Goal: Information Seeking & Learning: Learn about a topic

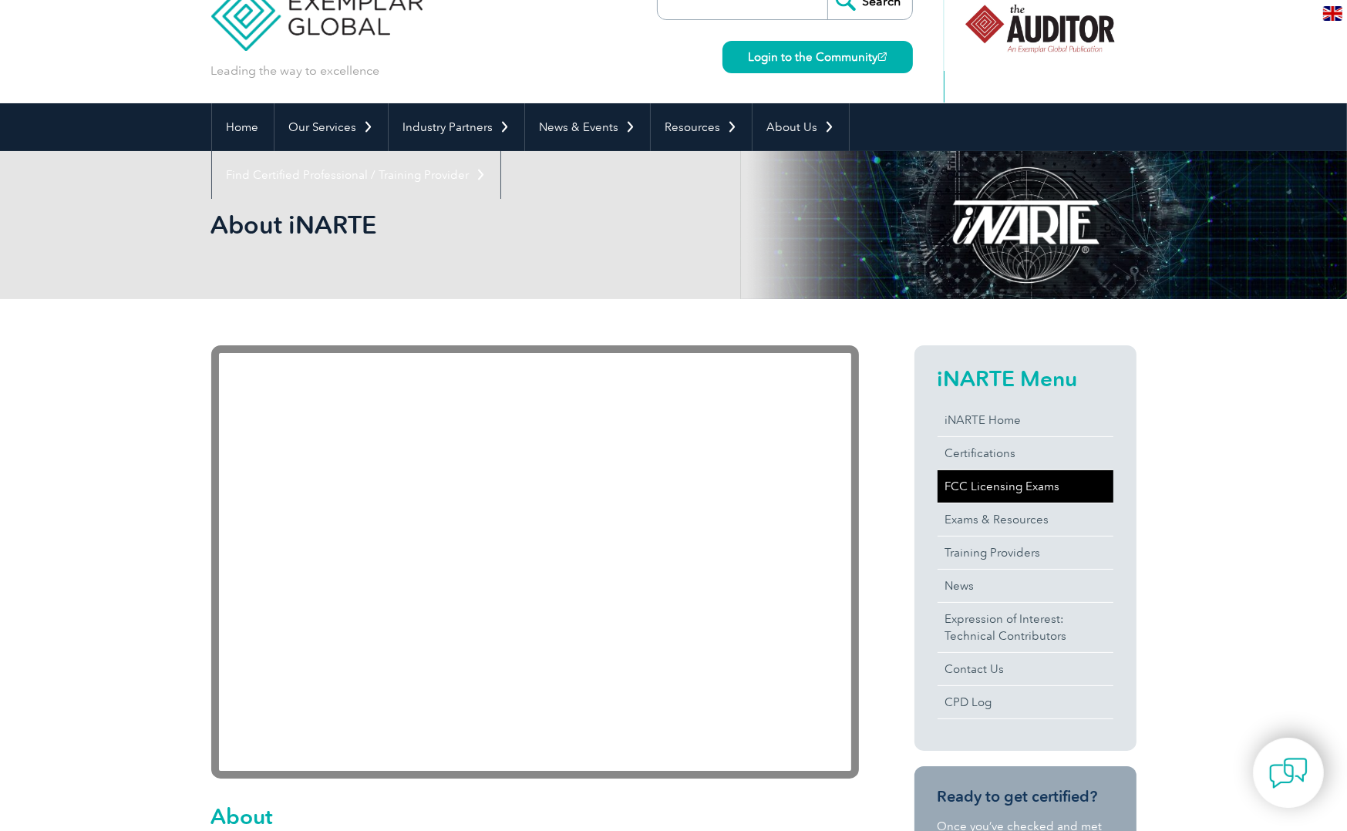
scroll to position [154, 0]
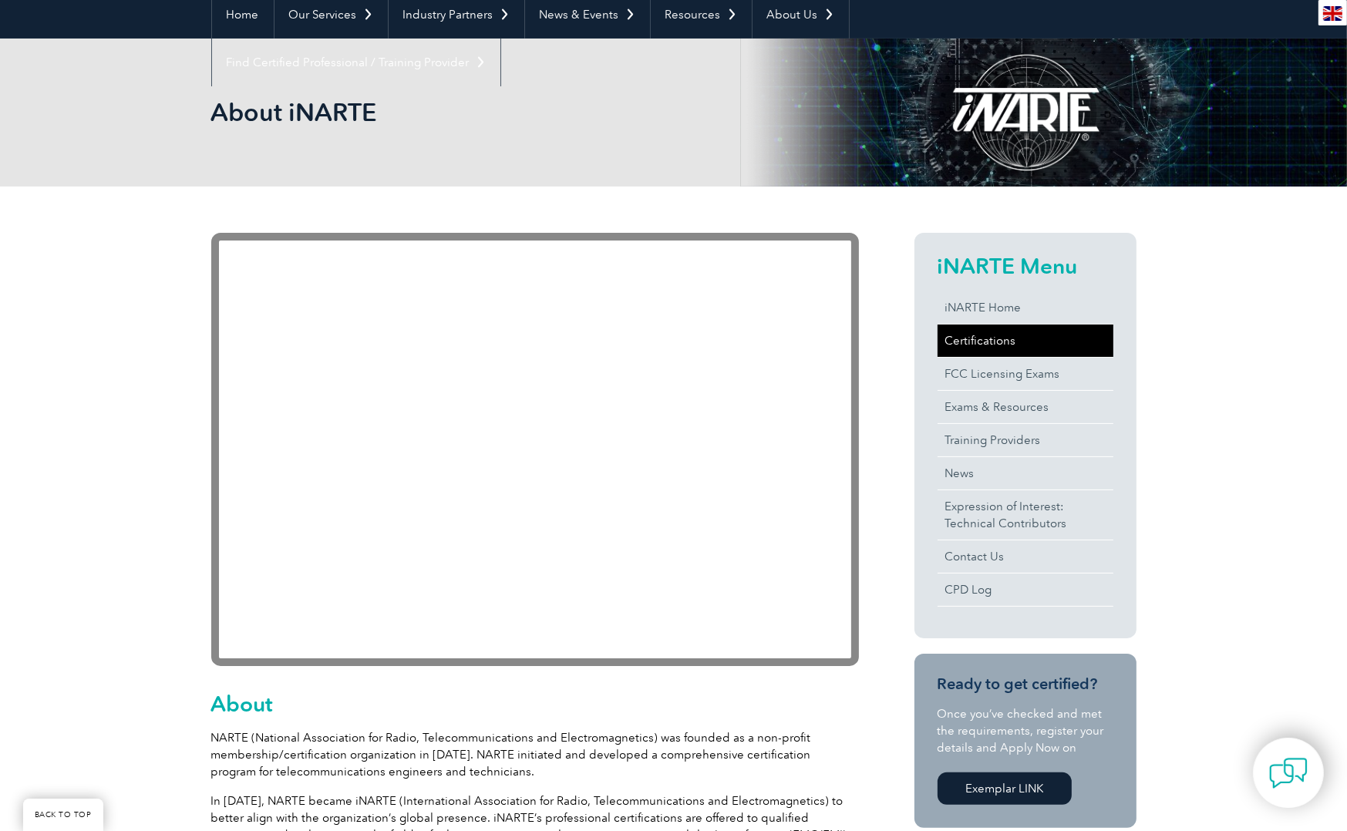
click at [981, 328] on link "Certifications" at bounding box center [1025, 341] width 176 height 32
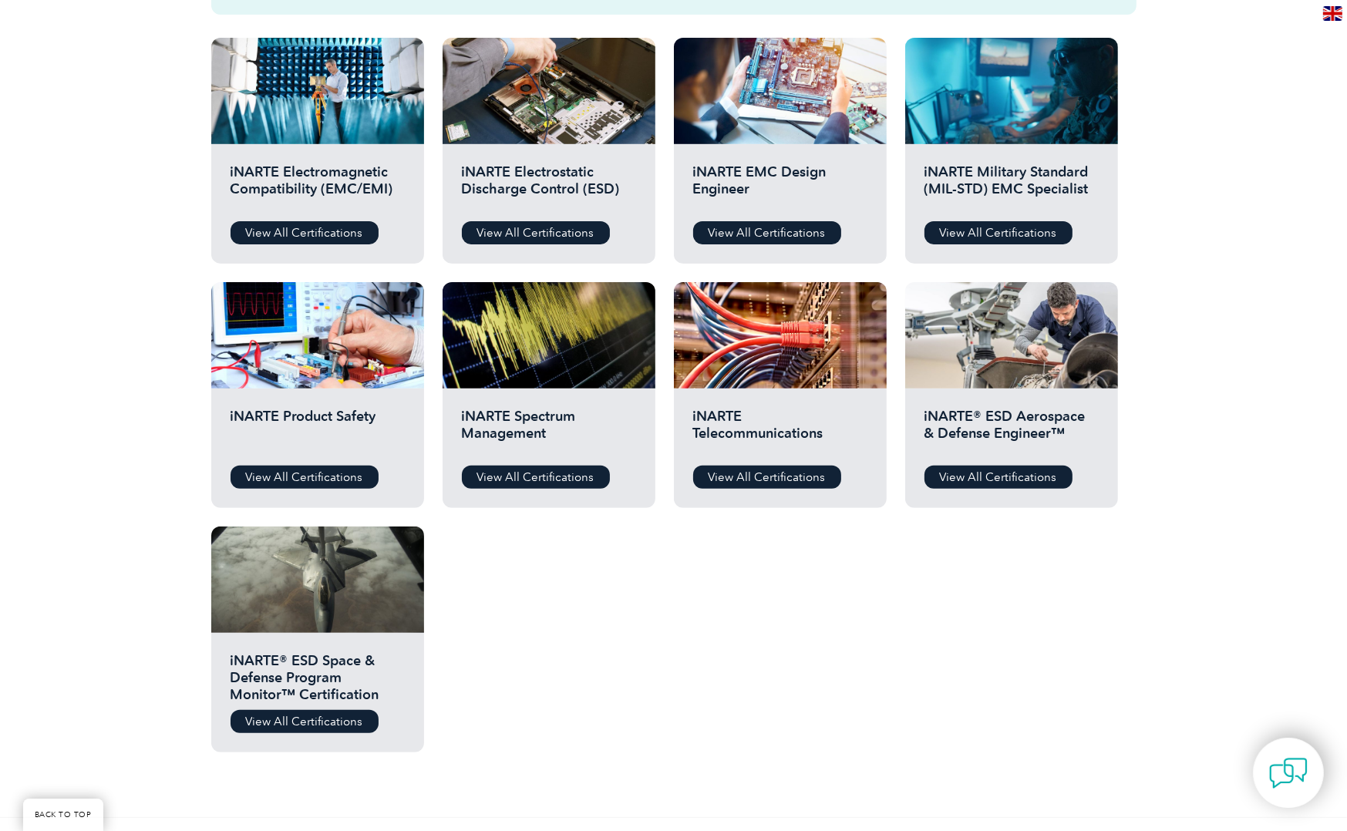
scroll to position [463, 0]
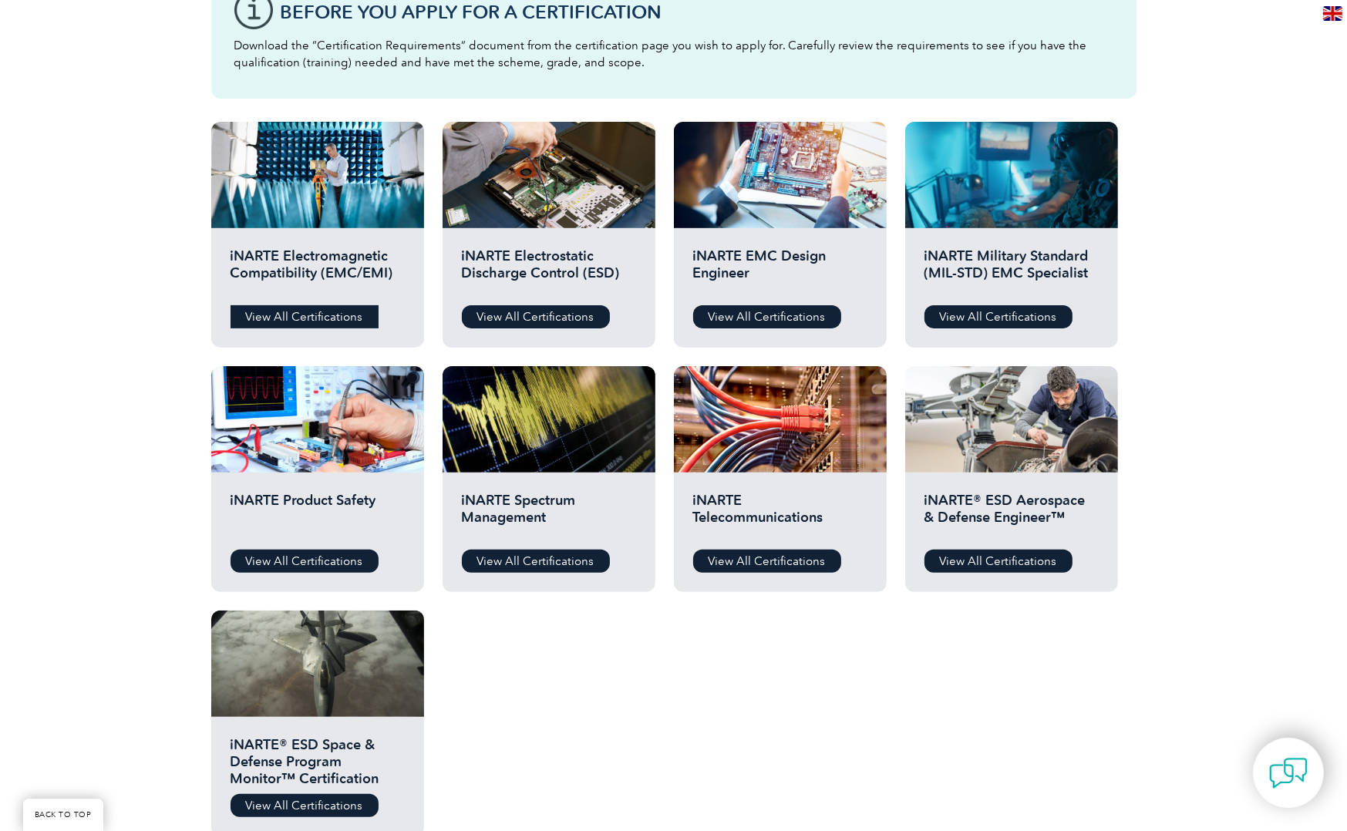
click at [340, 310] on link "View All Certifications" at bounding box center [304, 316] width 148 height 23
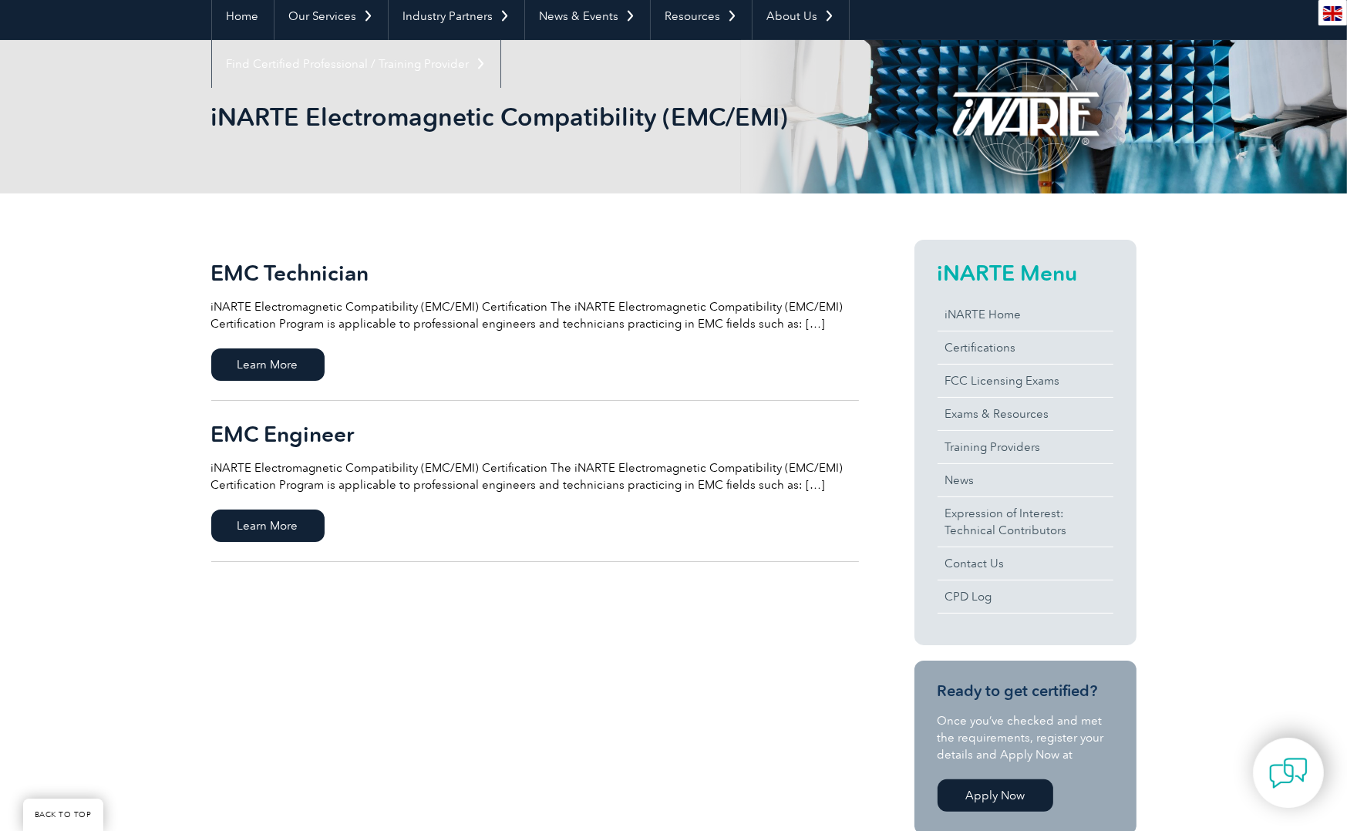
scroll to position [154, 0]
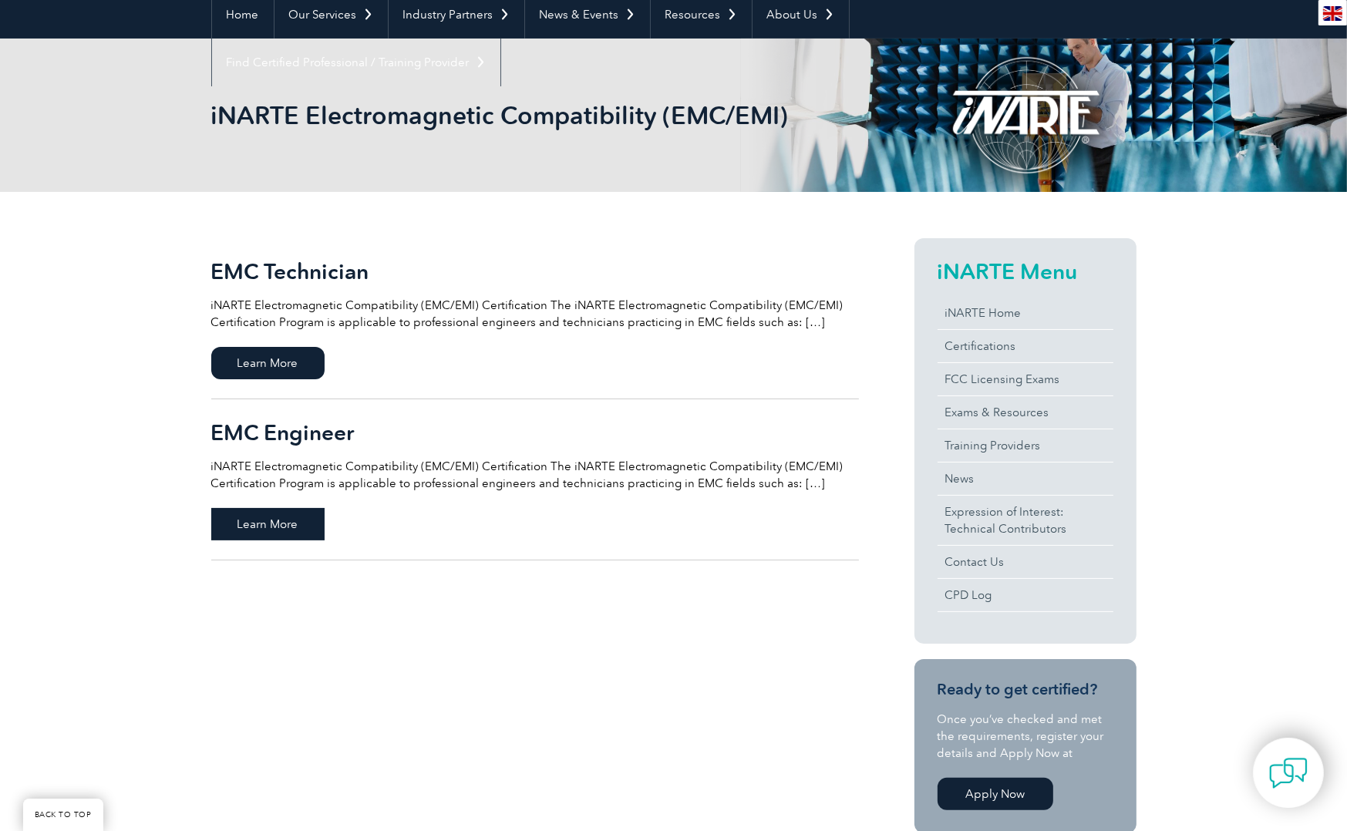
click at [321, 518] on span "Learn More" at bounding box center [267, 524] width 113 height 32
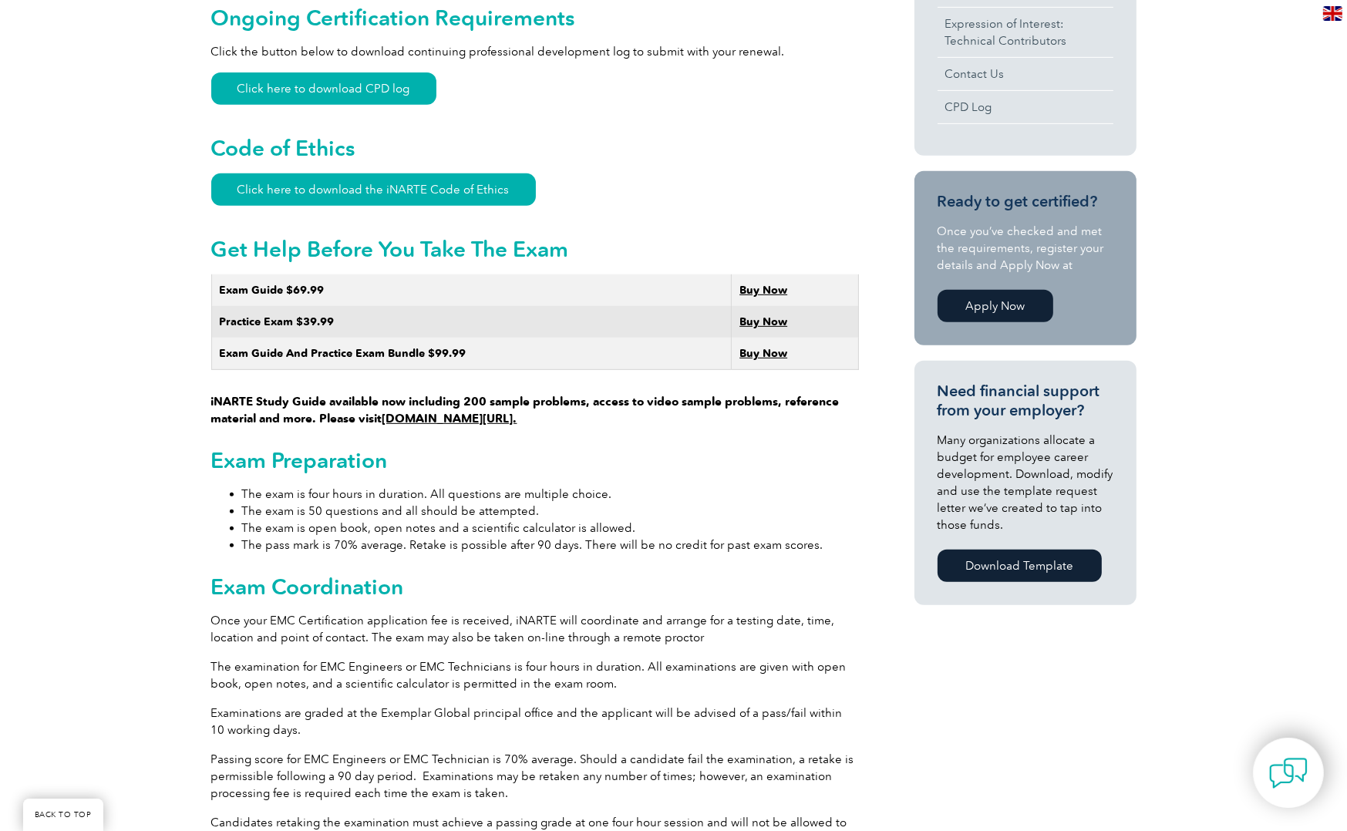
scroll to position [755, 0]
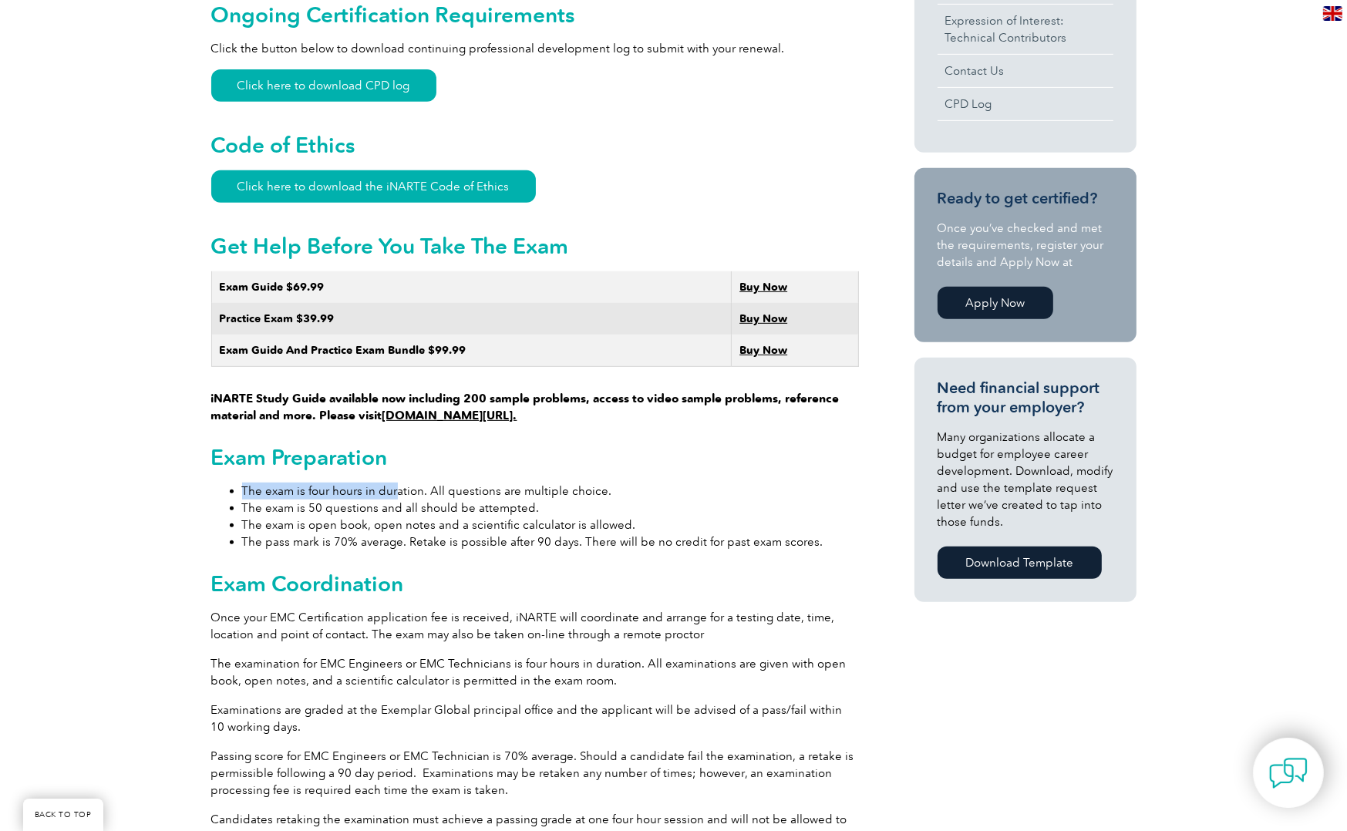
drag, startPoint x: 466, startPoint y: 404, endPoint x: 396, endPoint y: 454, distance: 85.6
click at [396, 454] on div "General Overview iNARTE Electromagnetic Compatibility (EMC/EMI) Certification T…" at bounding box center [535, 629] width 648 height 1983
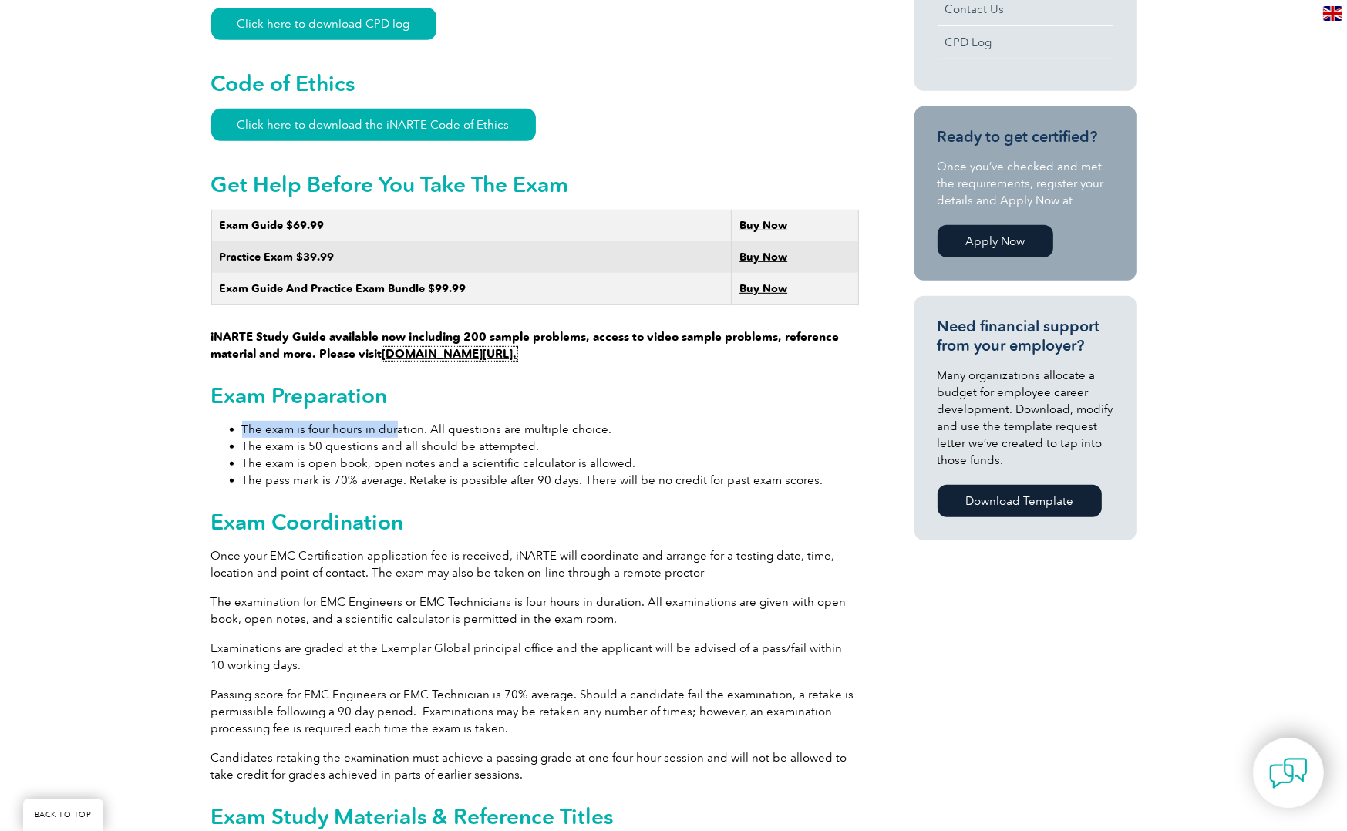
scroll to position [985, 0]
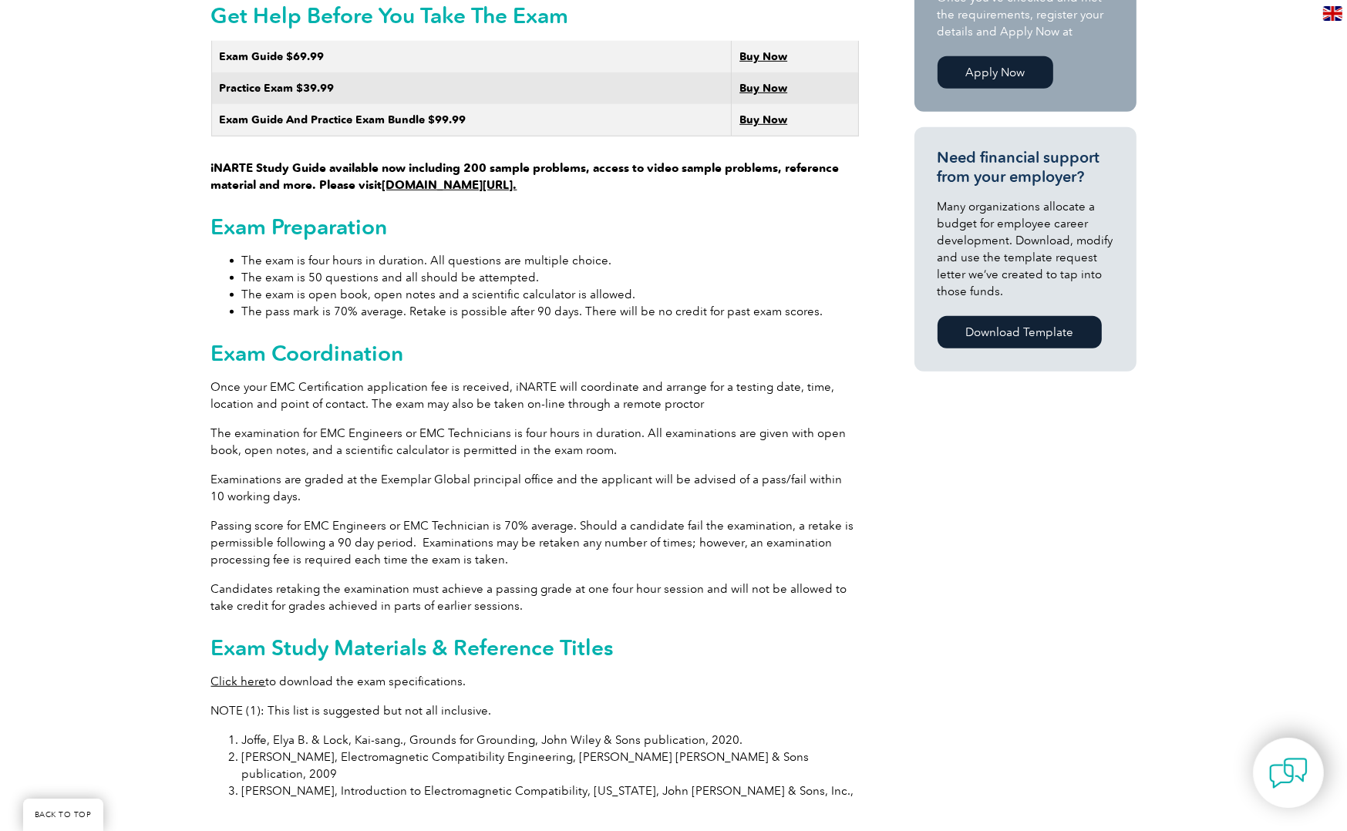
click at [496, 269] on li "The exam is 50 questions and all should be attempted." at bounding box center [550, 277] width 617 height 17
click at [506, 267] on div at bounding box center [506, 267] width 0 height 0
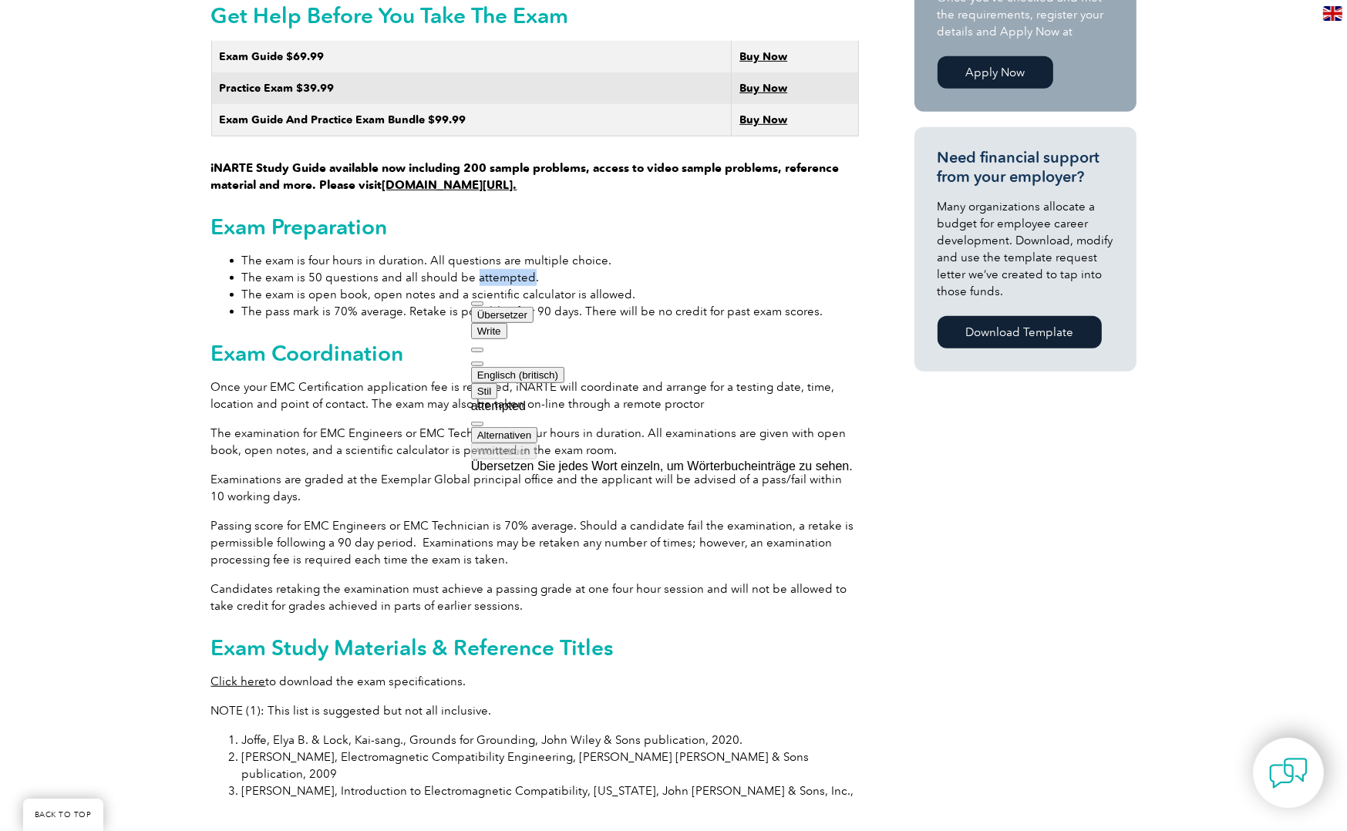
click at [527, 310] on span "Übersetzer" at bounding box center [502, 315] width 50 height 12
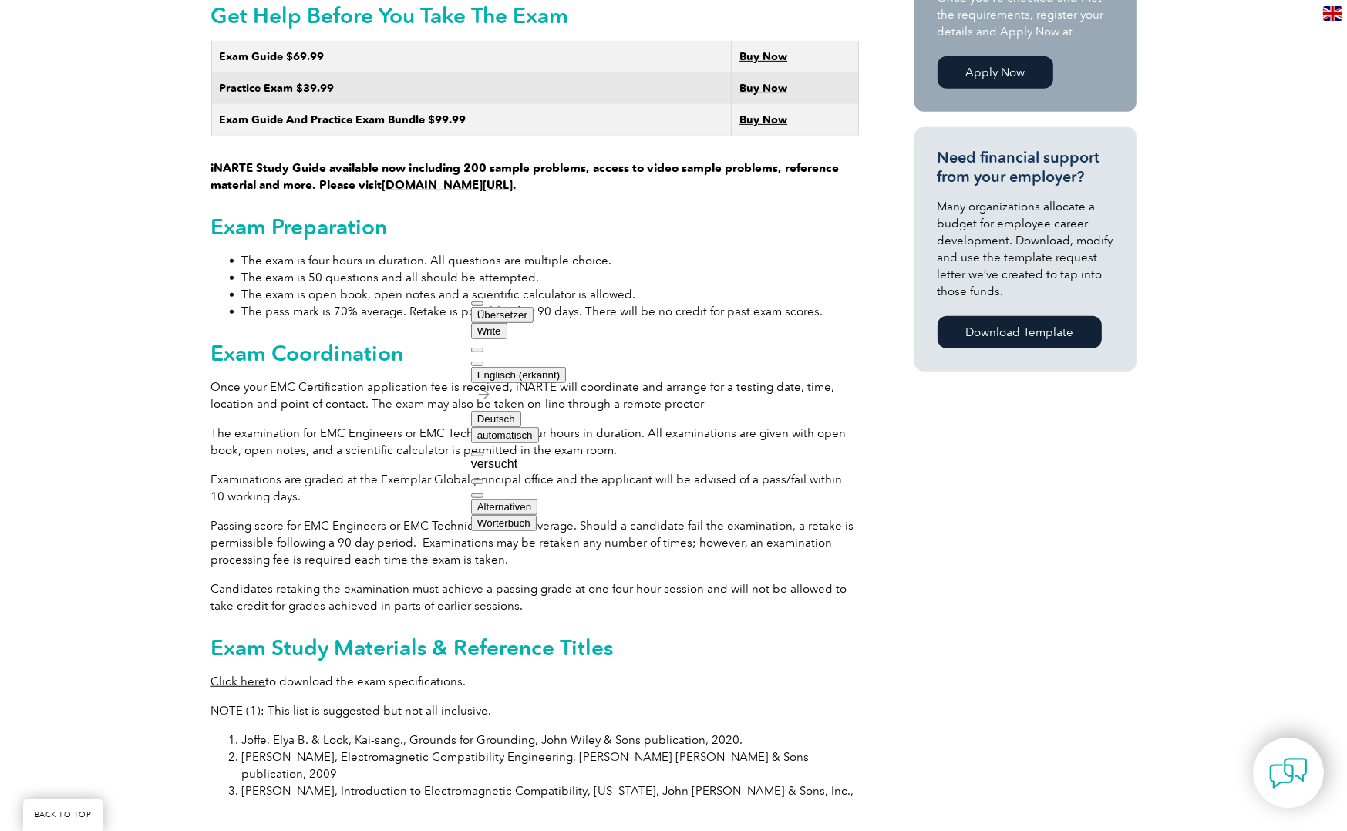
click at [395, 286] on li "The exam is open book, open notes and a scientific calculator is allowed." at bounding box center [550, 294] width 617 height 17
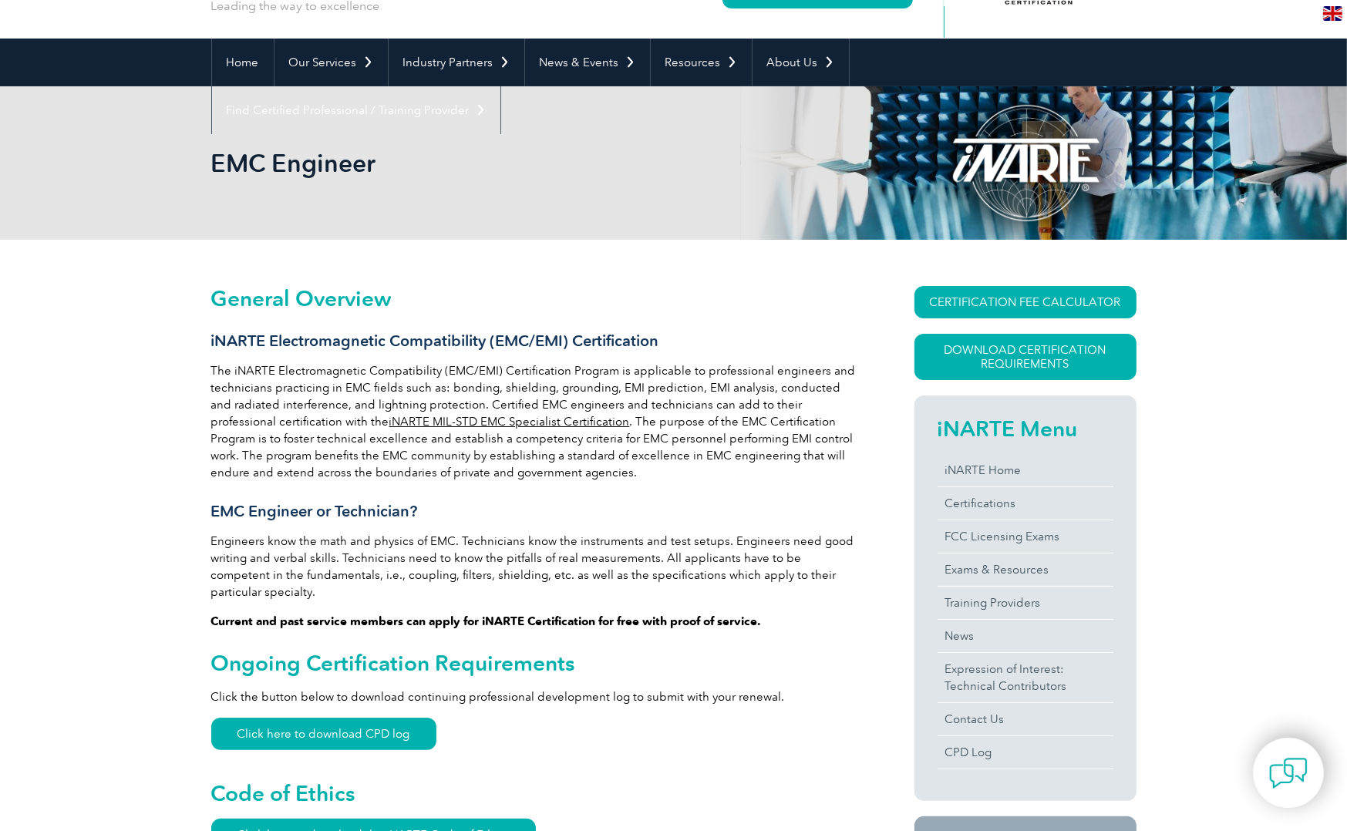
scroll to position [0, 0]
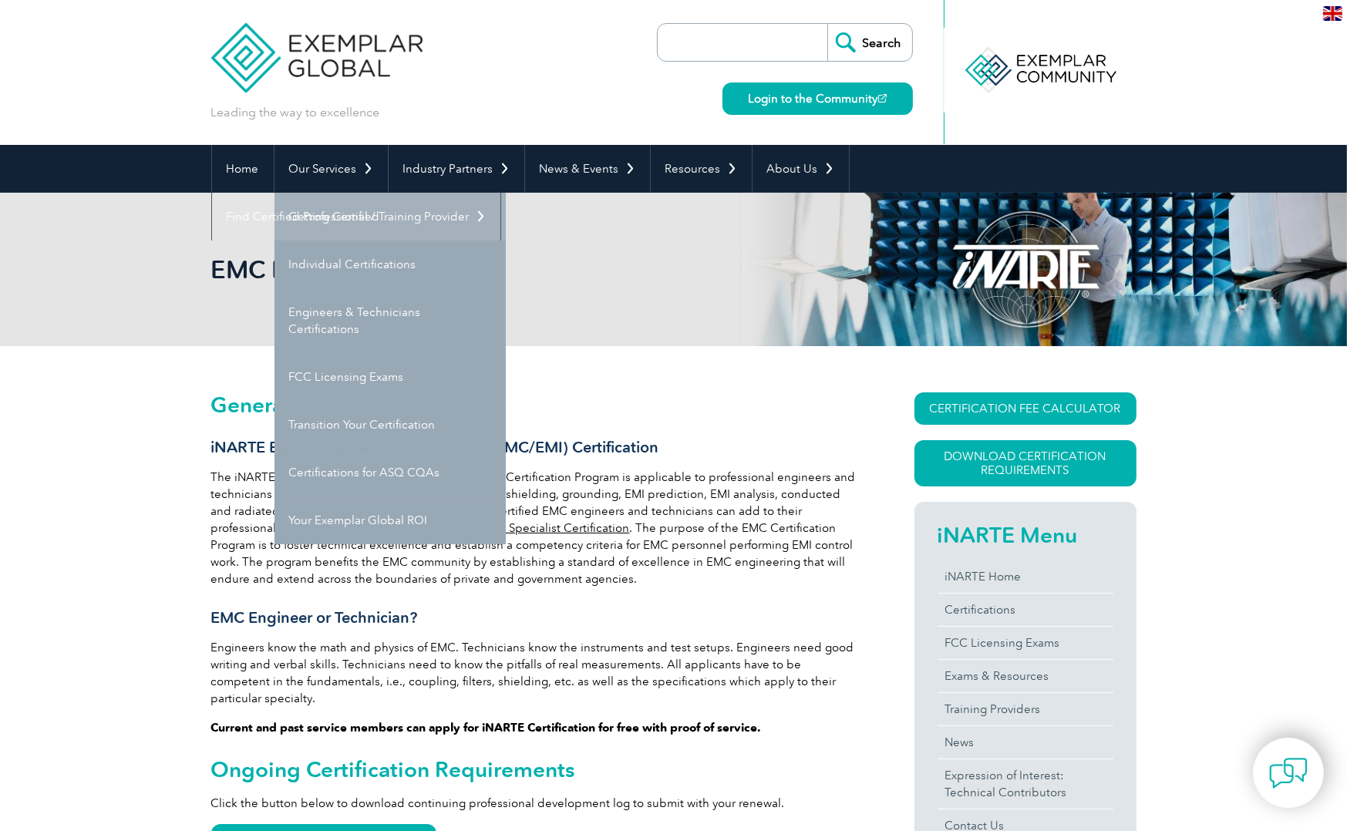
click at [353, 210] on link "Getting Certified" at bounding box center [389, 217] width 231 height 48
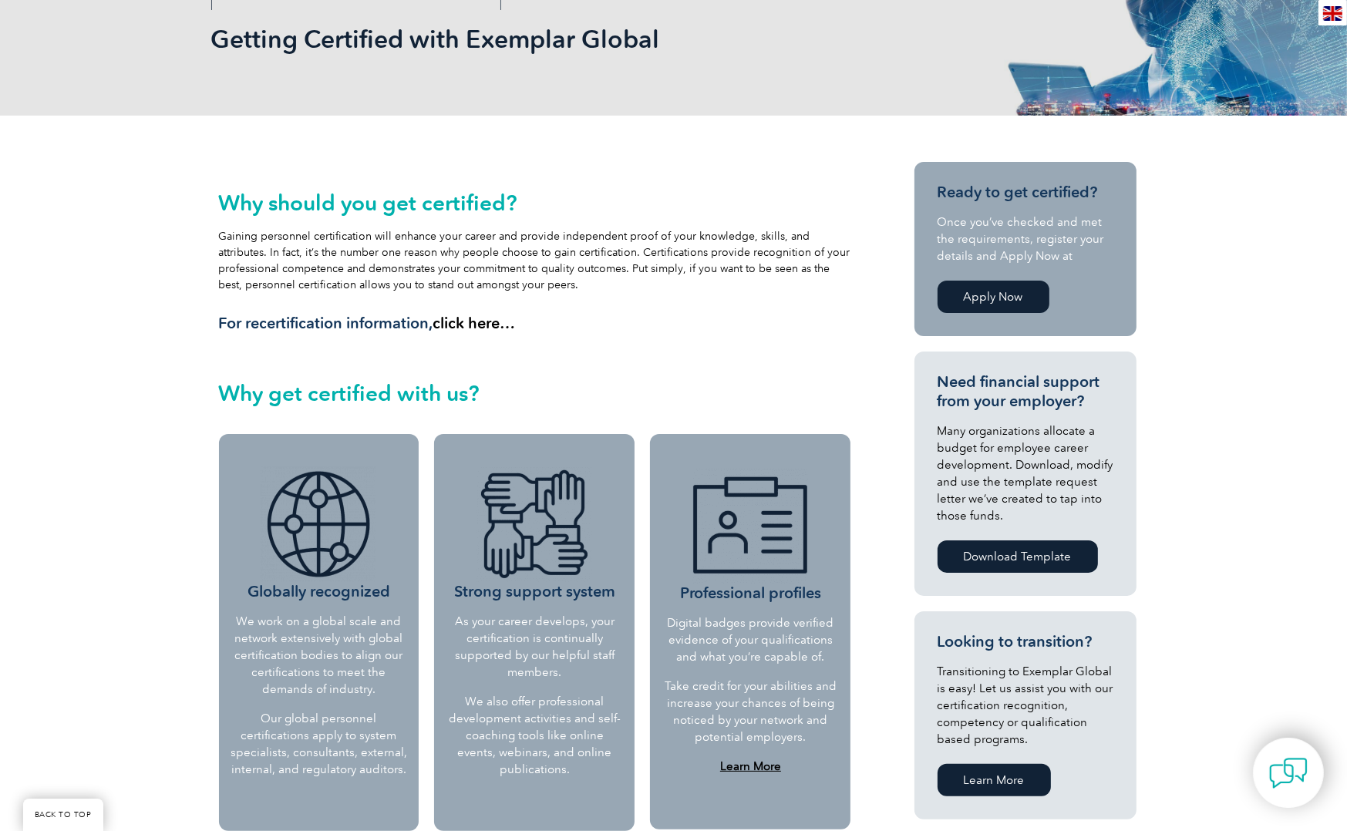
scroll to position [77, 0]
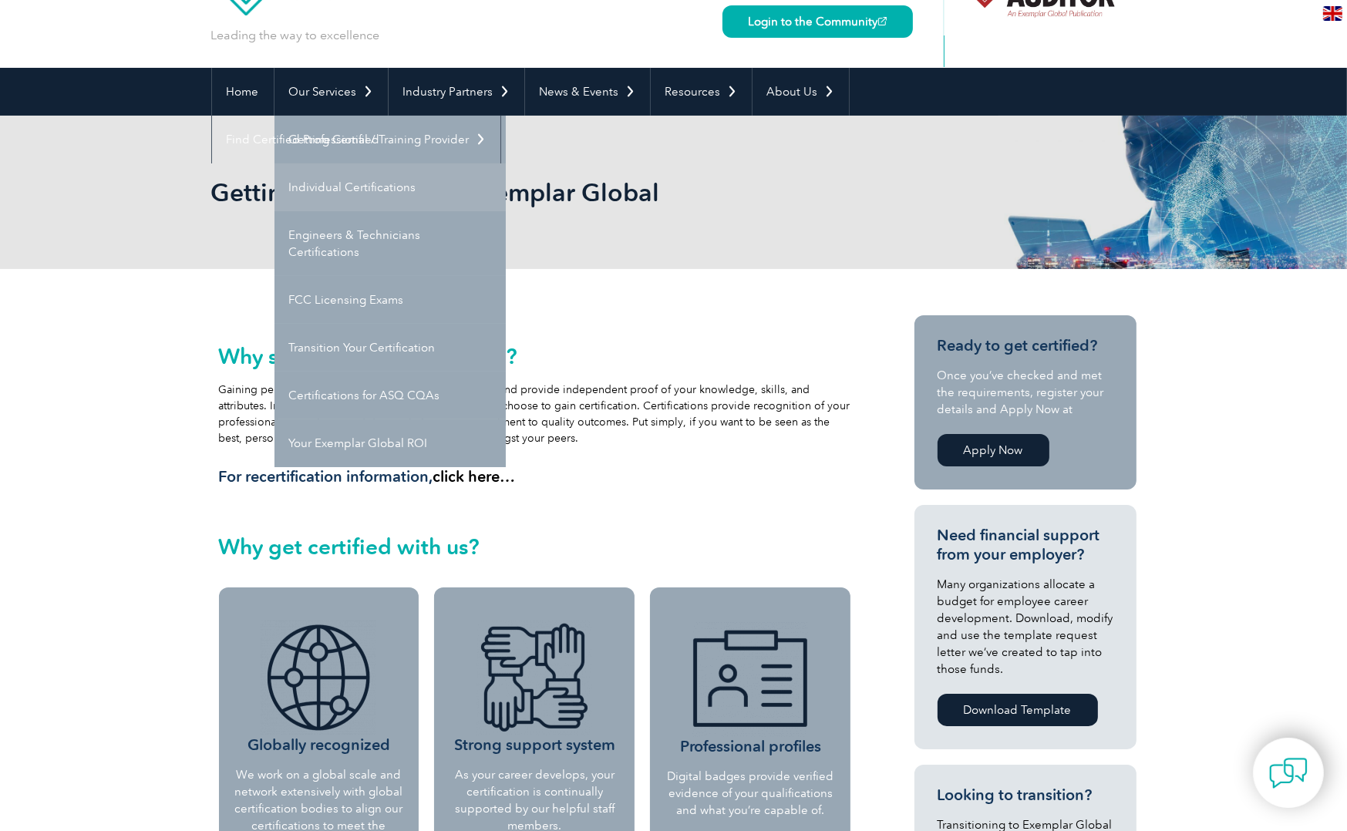
click at [358, 185] on link "Individual Certifications" at bounding box center [389, 187] width 231 height 48
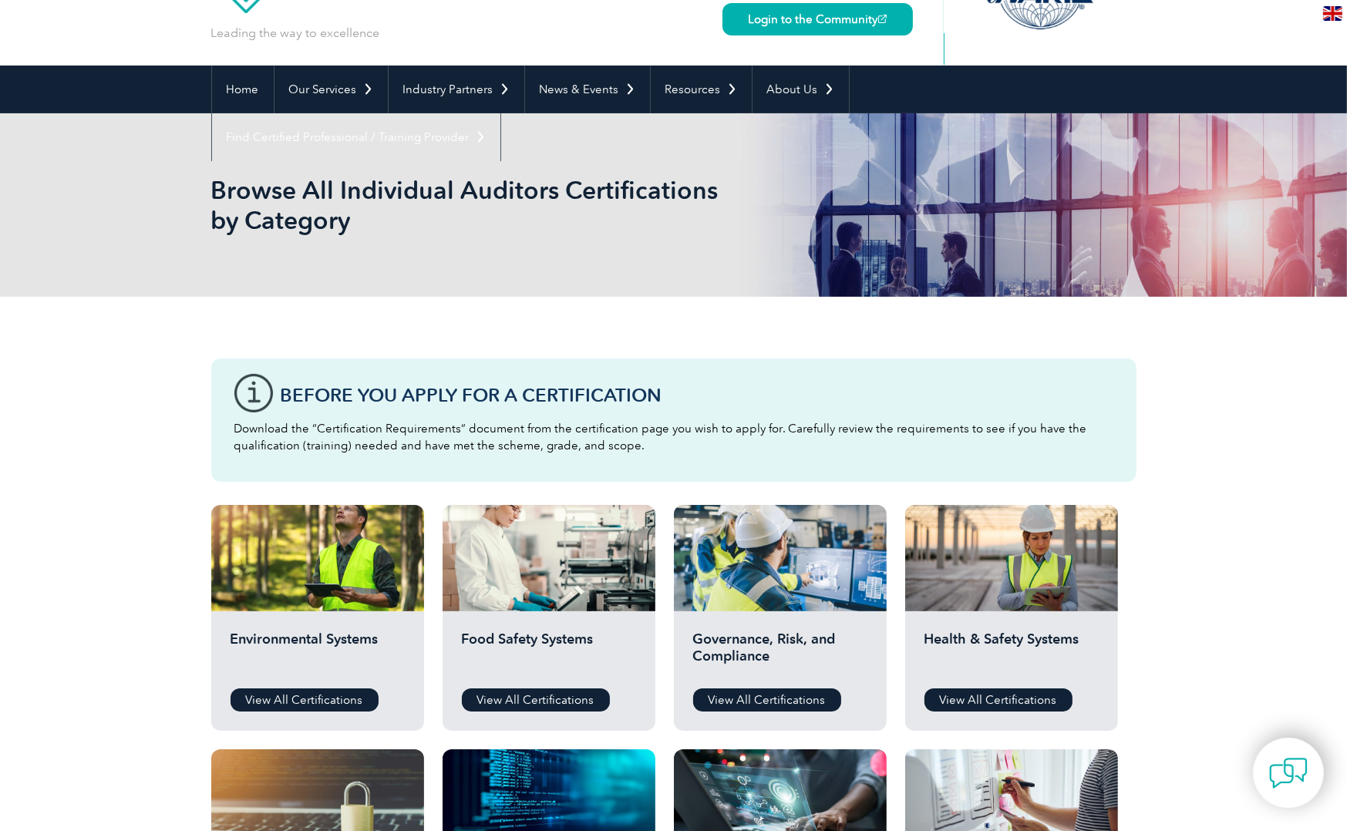
scroll to position [77, 0]
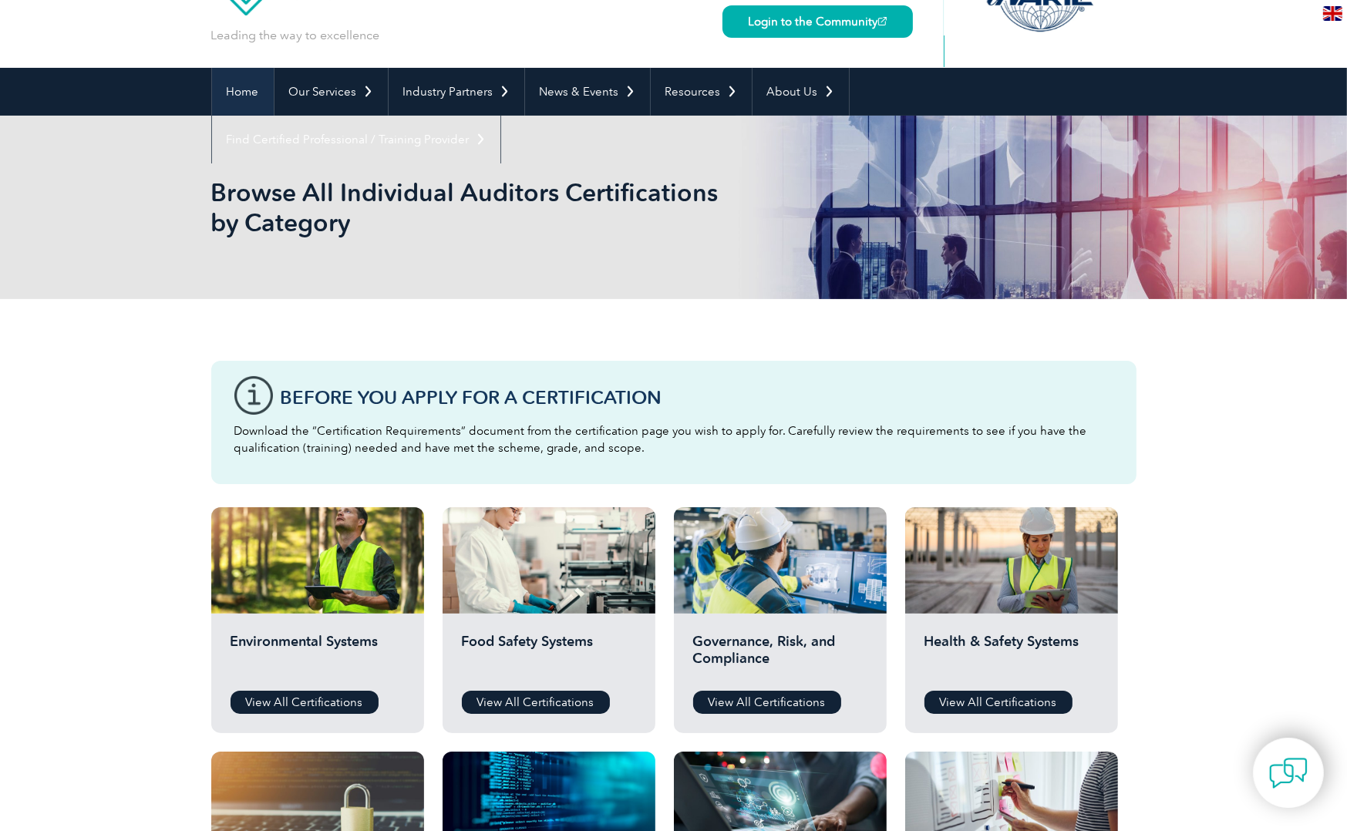
click at [272, 85] on link "Home" at bounding box center [243, 92] width 62 height 48
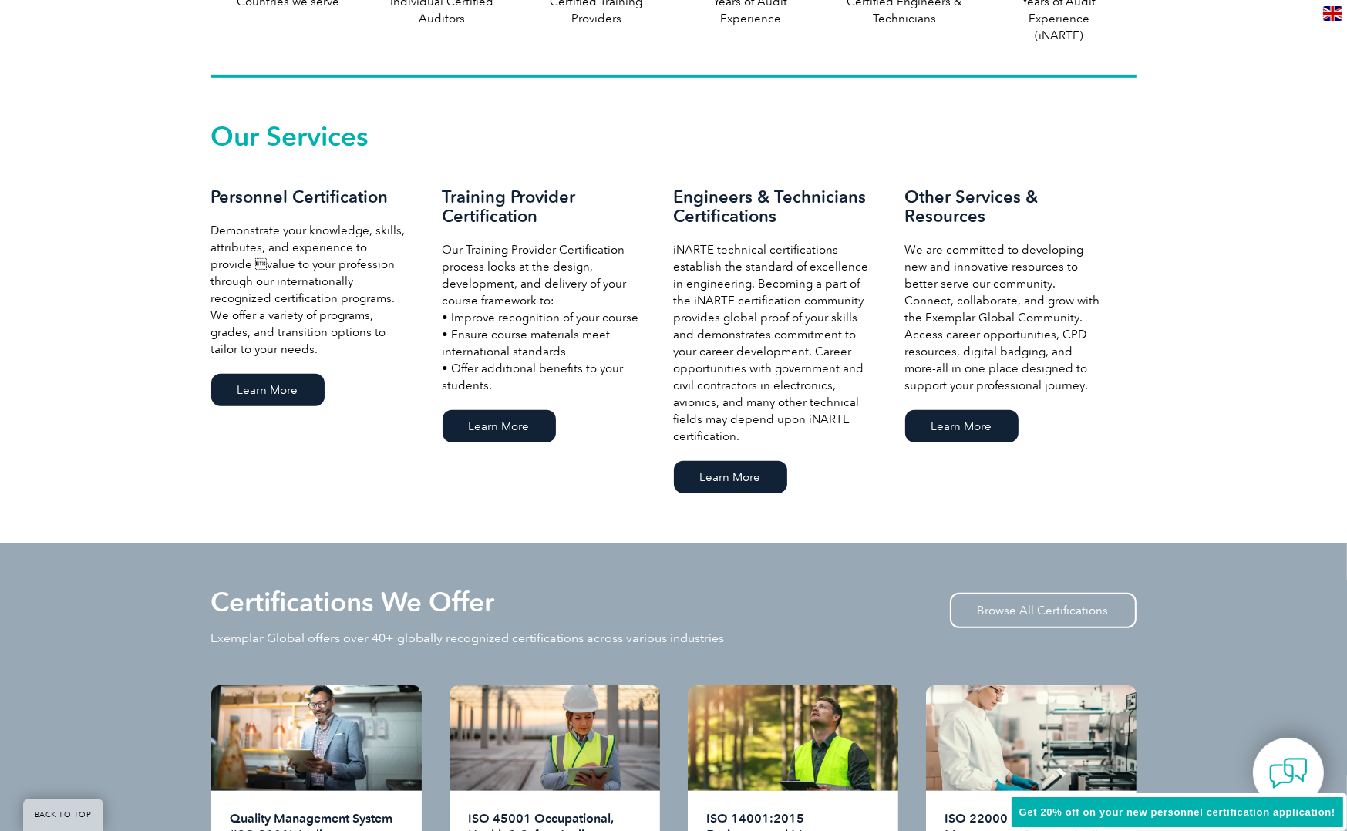
scroll to position [1094, 0]
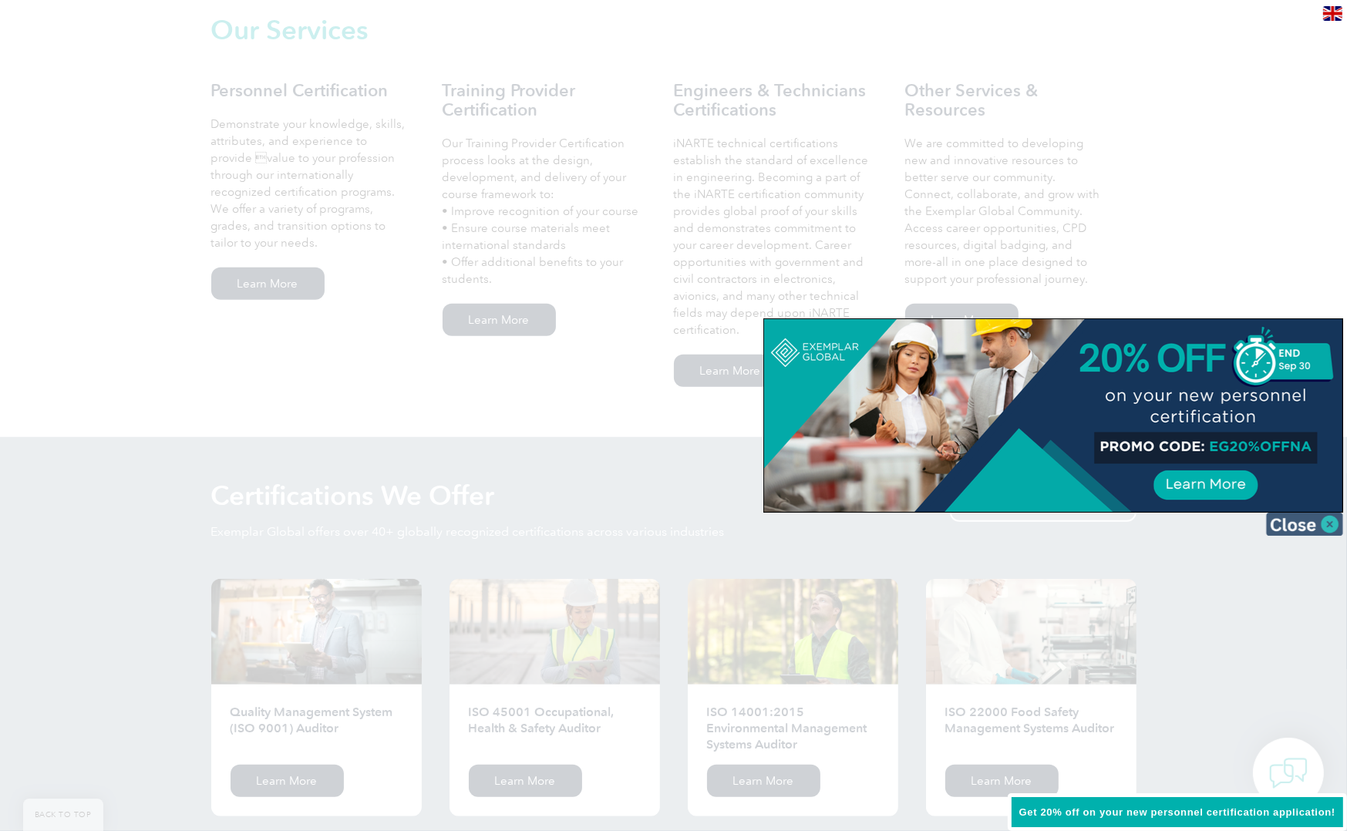
click at [1337, 522] on img at bounding box center [1304, 524] width 77 height 23
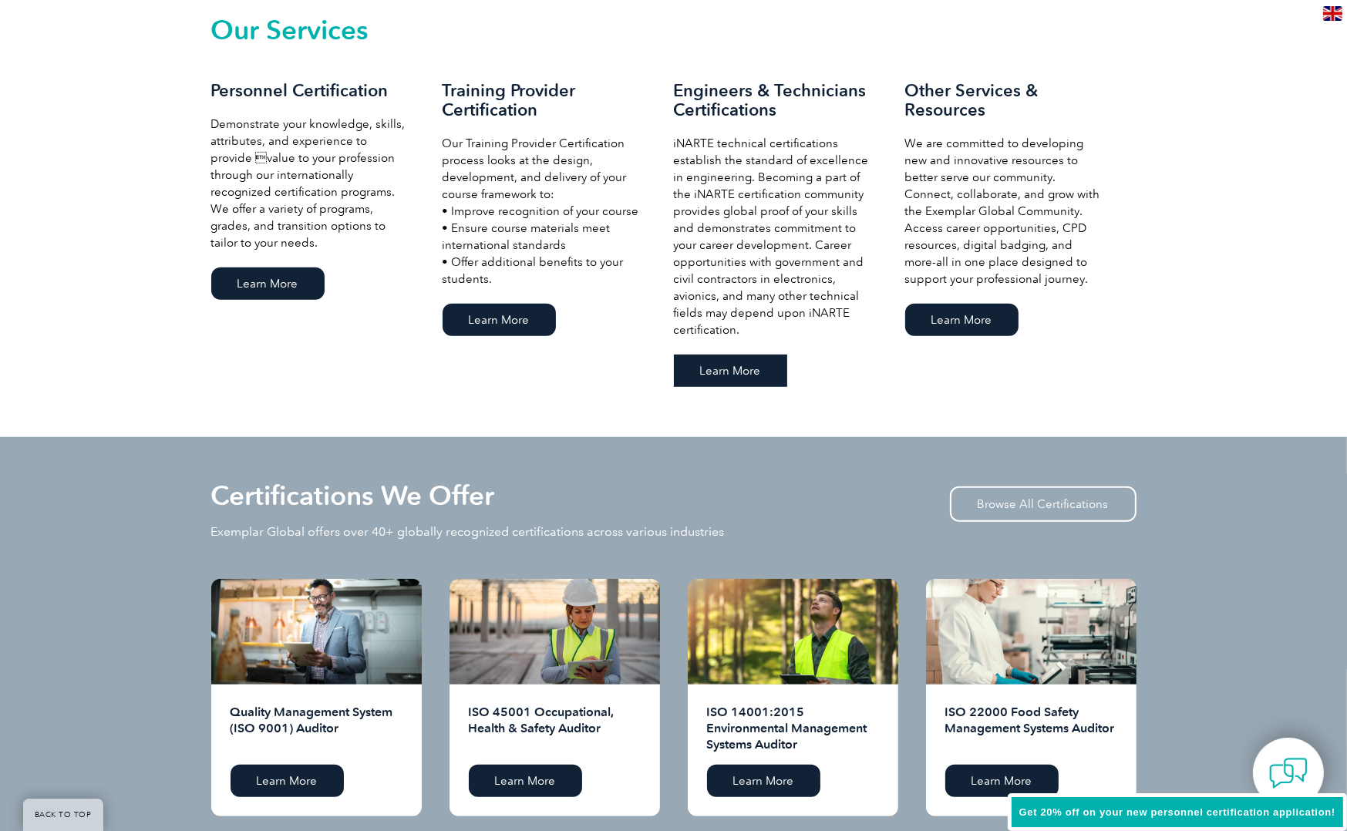
click at [701, 367] on link "Learn More" at bounding box center [730, 371] width 113 height 32
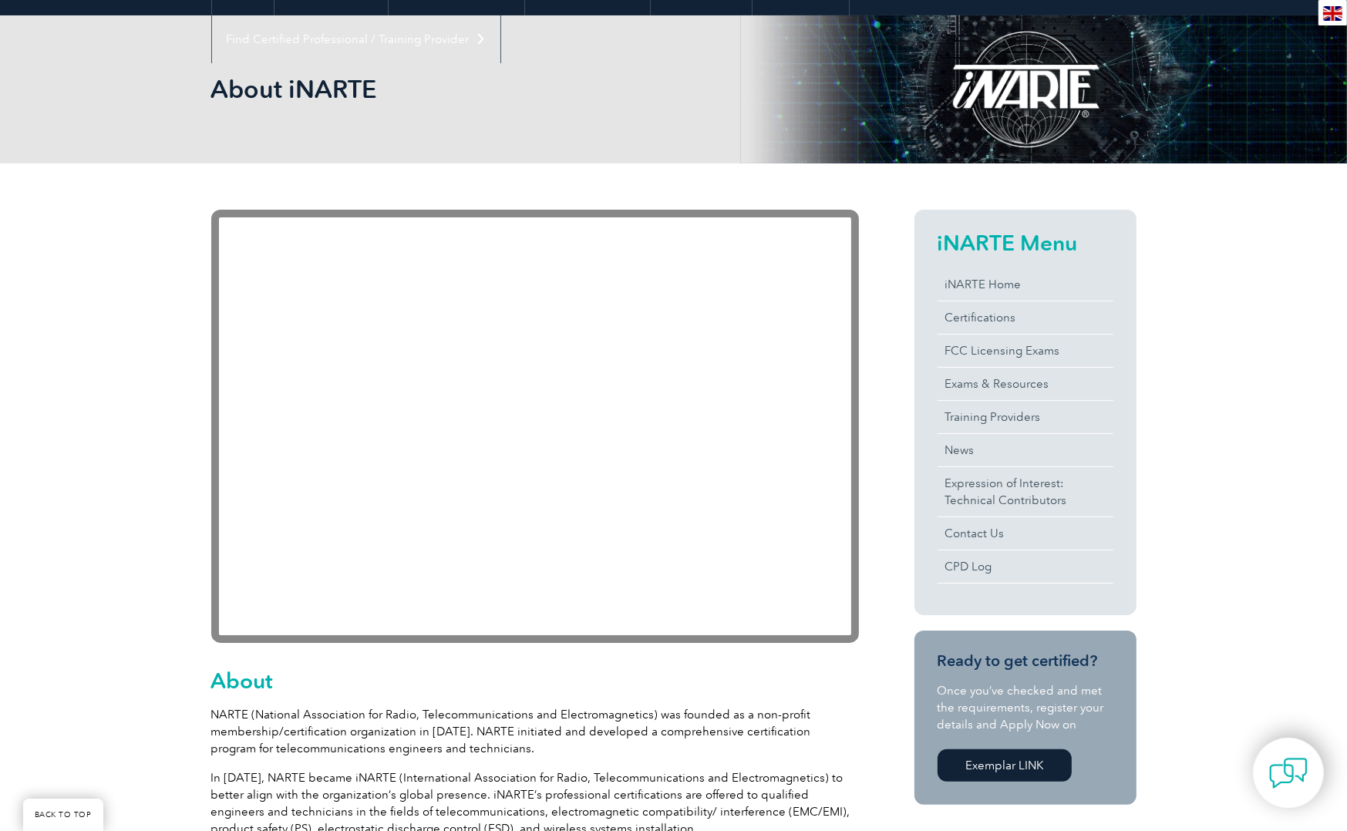
scroll to position [154, 0]
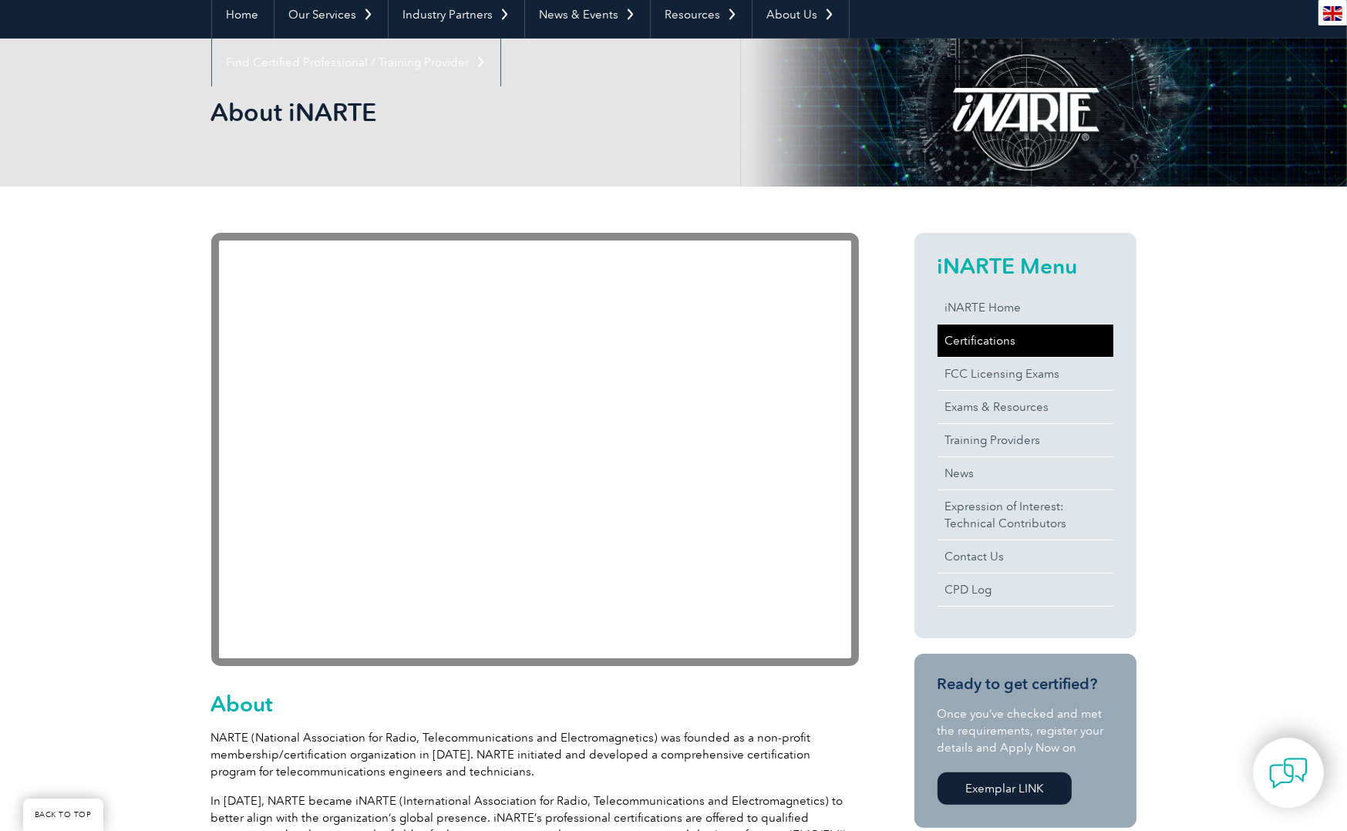
click at [987, 335] on link "Certifications" at bounding box center [1025, 341] width 176 height 32
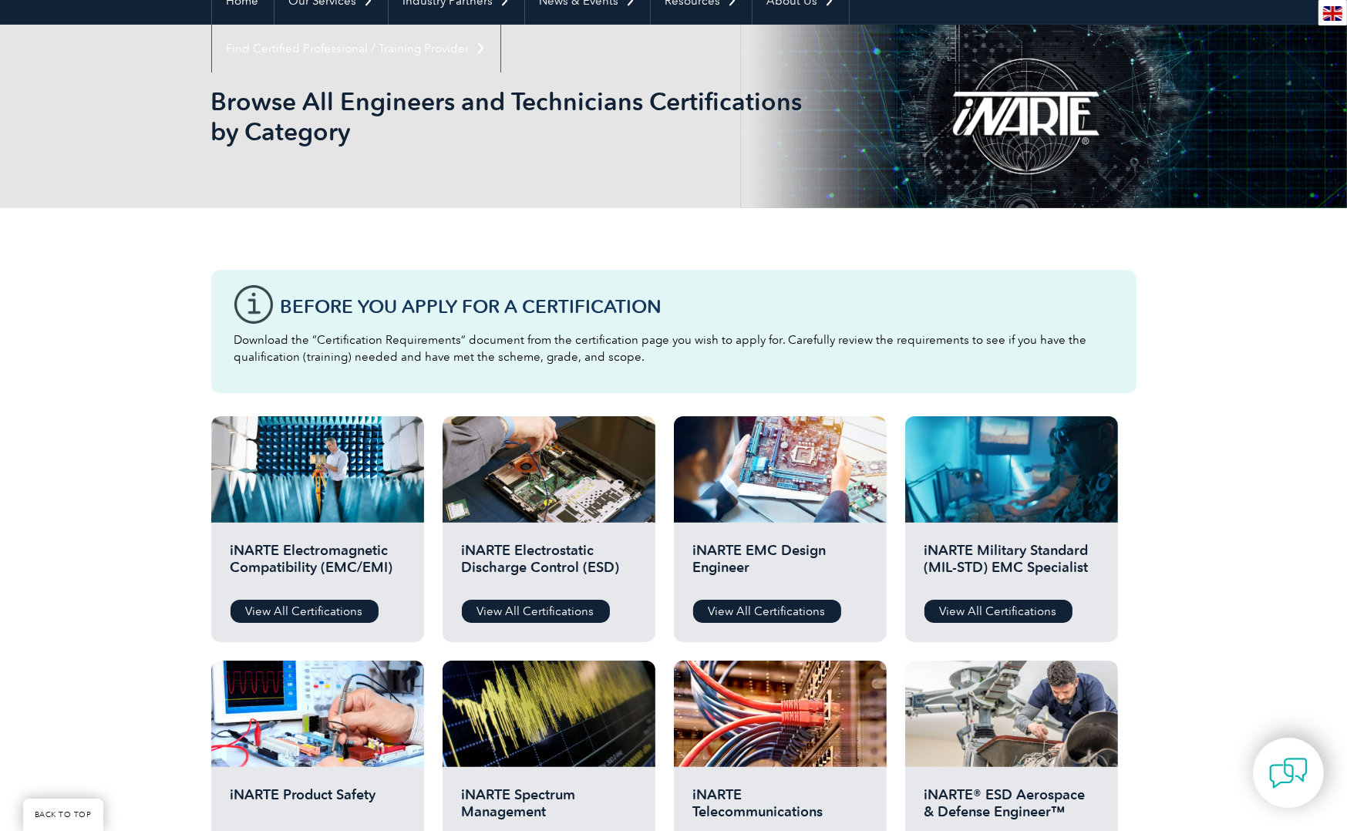
scroll to position [385, 0]
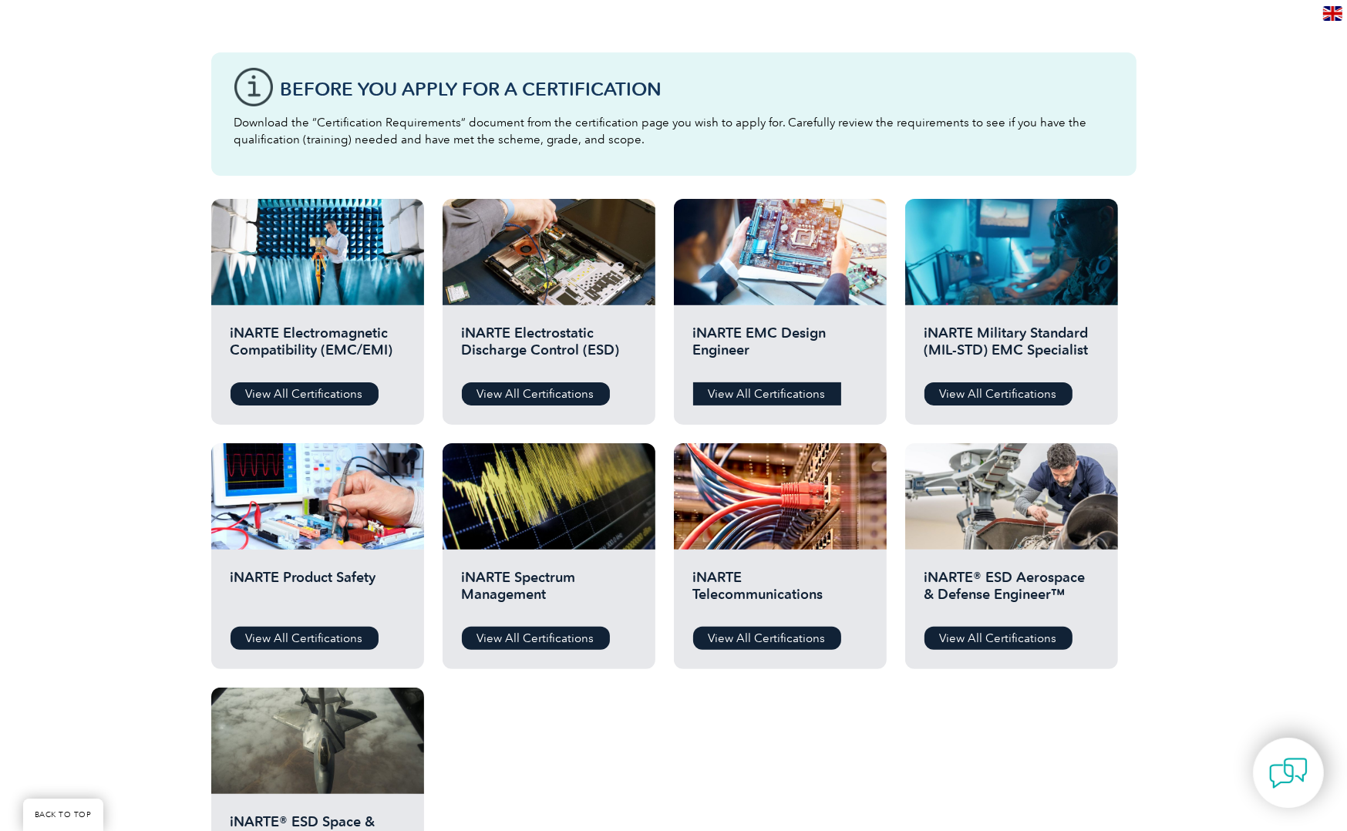
click at [737, 389] on link "View All Certifications" at bounding box center [767, 393] width 148 height 23
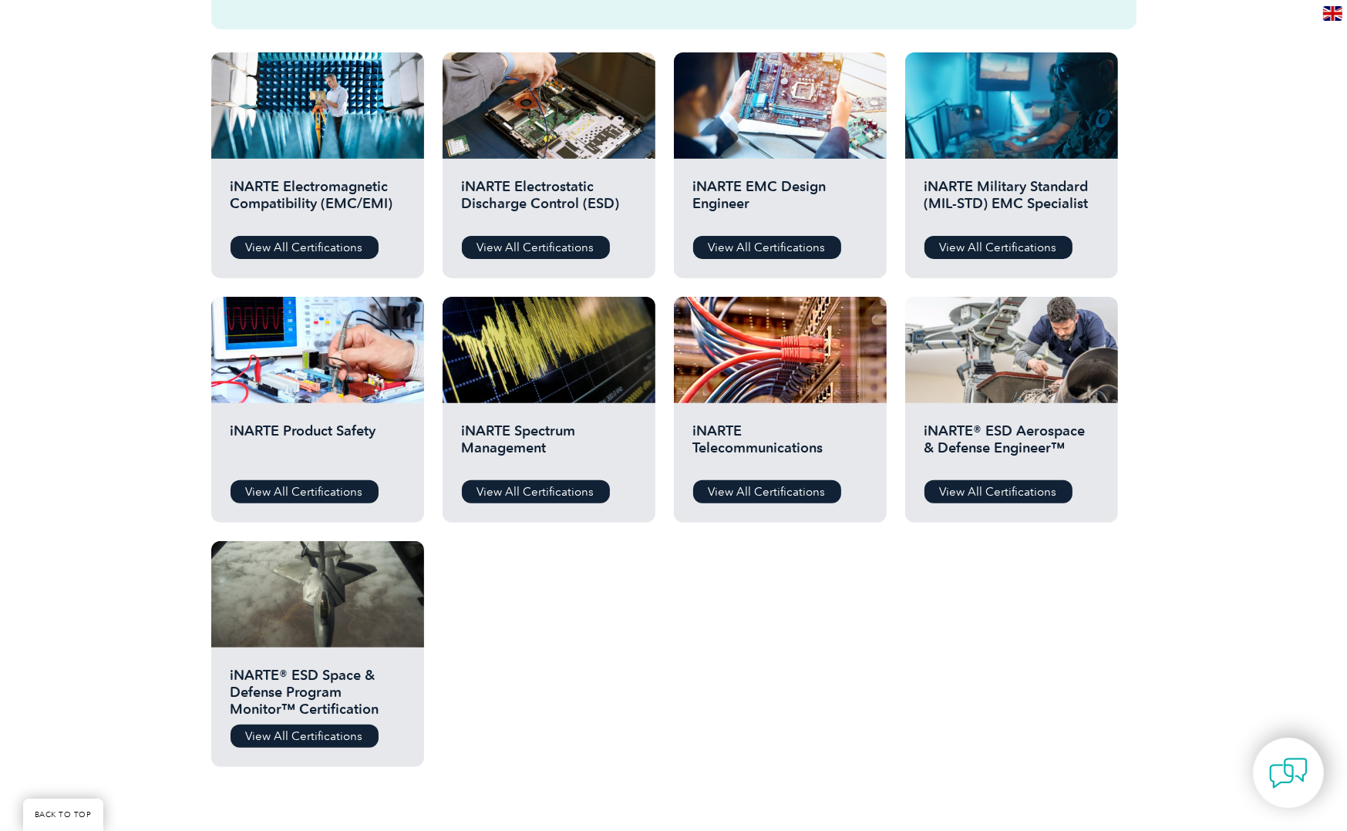
scroll to position [616, 0]
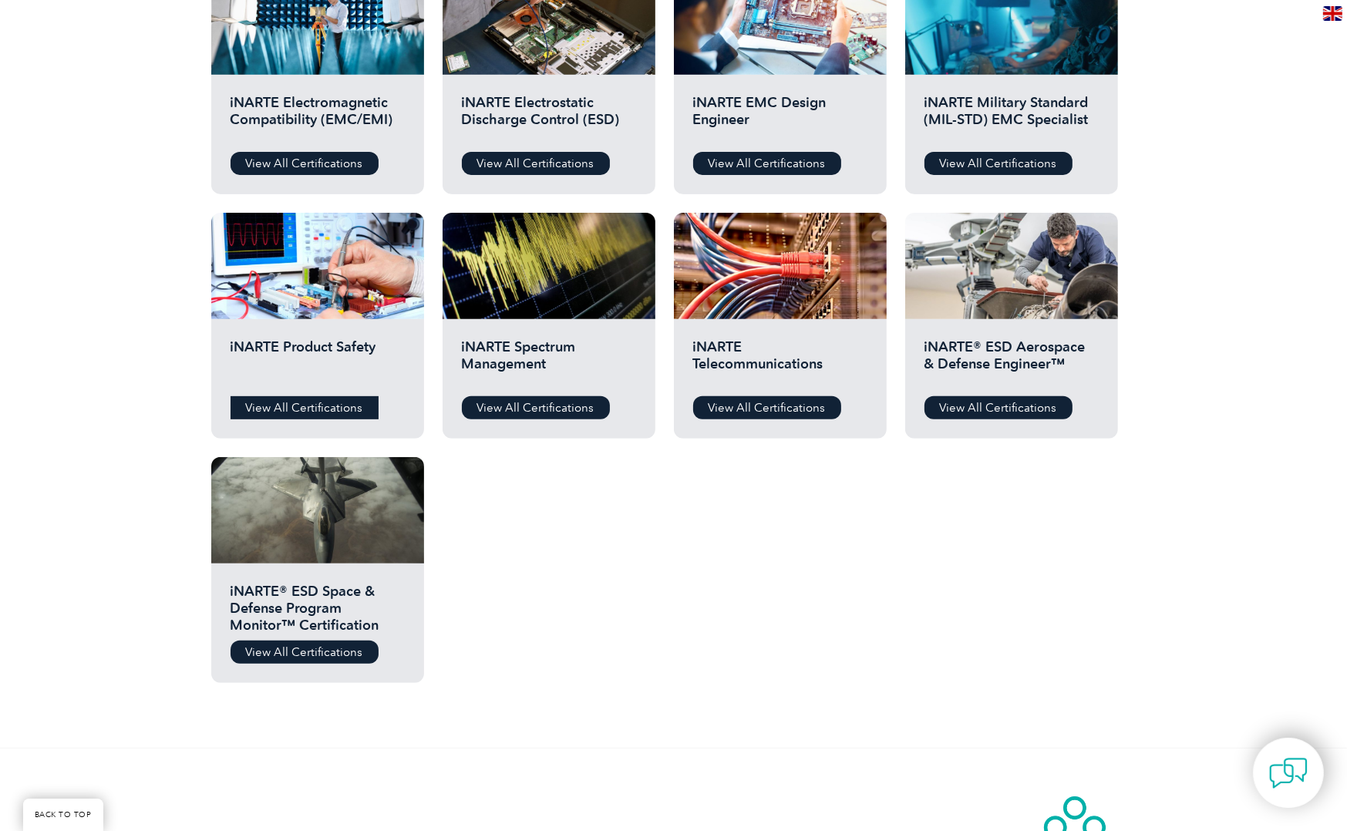
click at [304, 410] on link "View All Certifications" at bounding box center [304, 407] width 148 height 23
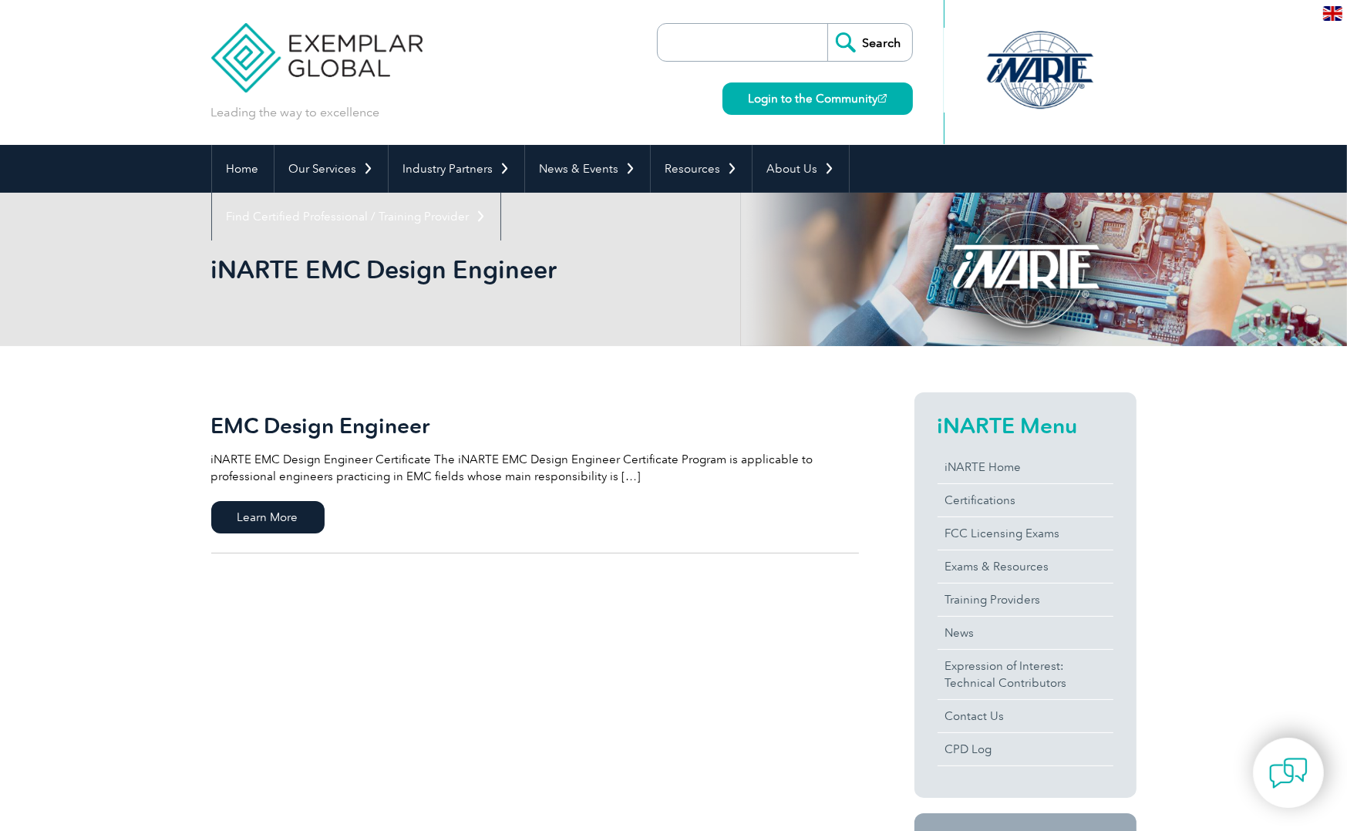
click at [323, 513] on link "EMC Design Engineer iNARTE EMC Design Engineer Certificate The iNARTE EMC Desig…" at bounding box center [535, 472] width 648 height 161
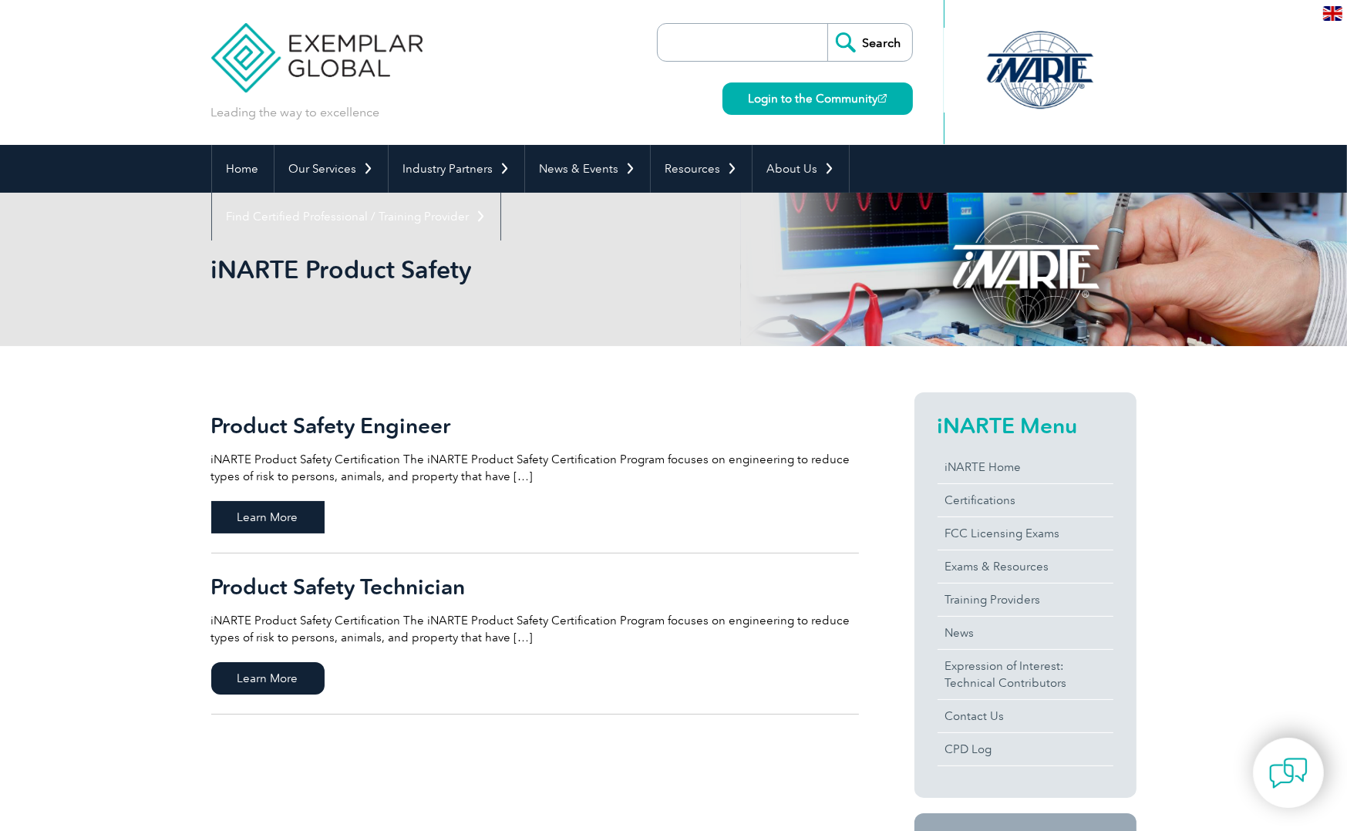
click at [235, 506] on span "Learn More" at bounding box center [267, 517] width 113 height 32
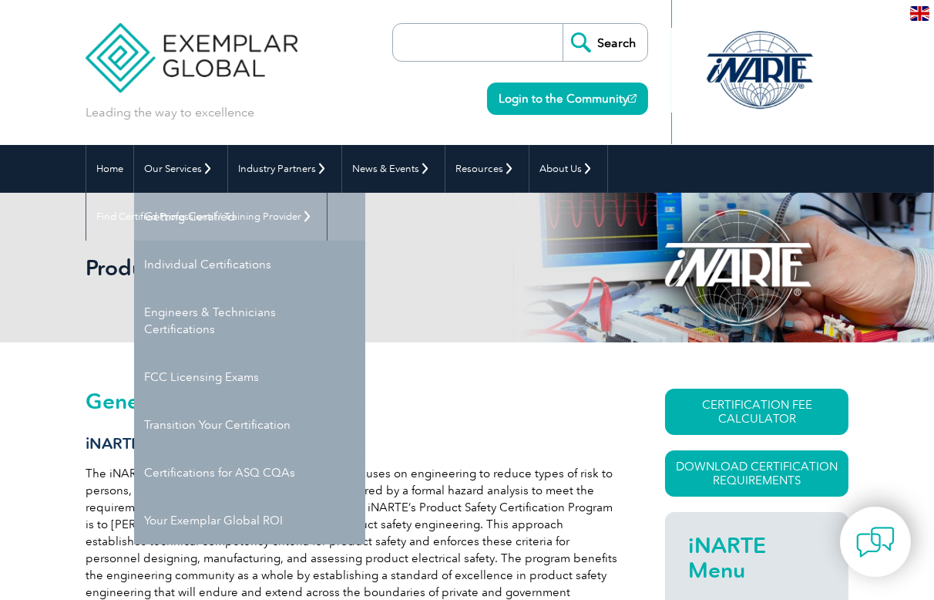
click at [209, 214] on link "Getting Certified" at bounding box center [249, 217] width 231 height 48
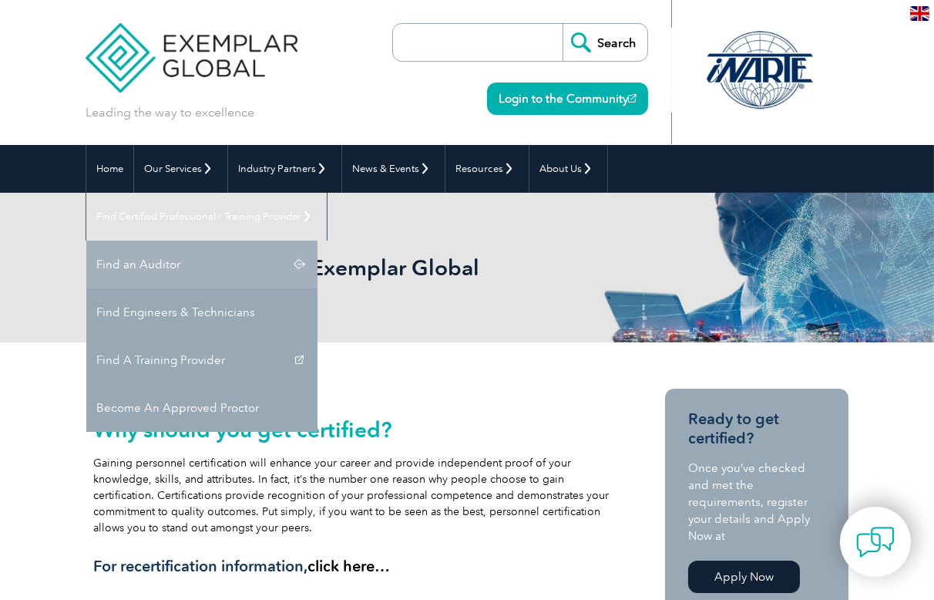
click at [318, 241] on link "Find an Auditor" at bounding box center [201, 265] width 231 height 48
